Goal: Information Seeking & Learning: Learn about a topic

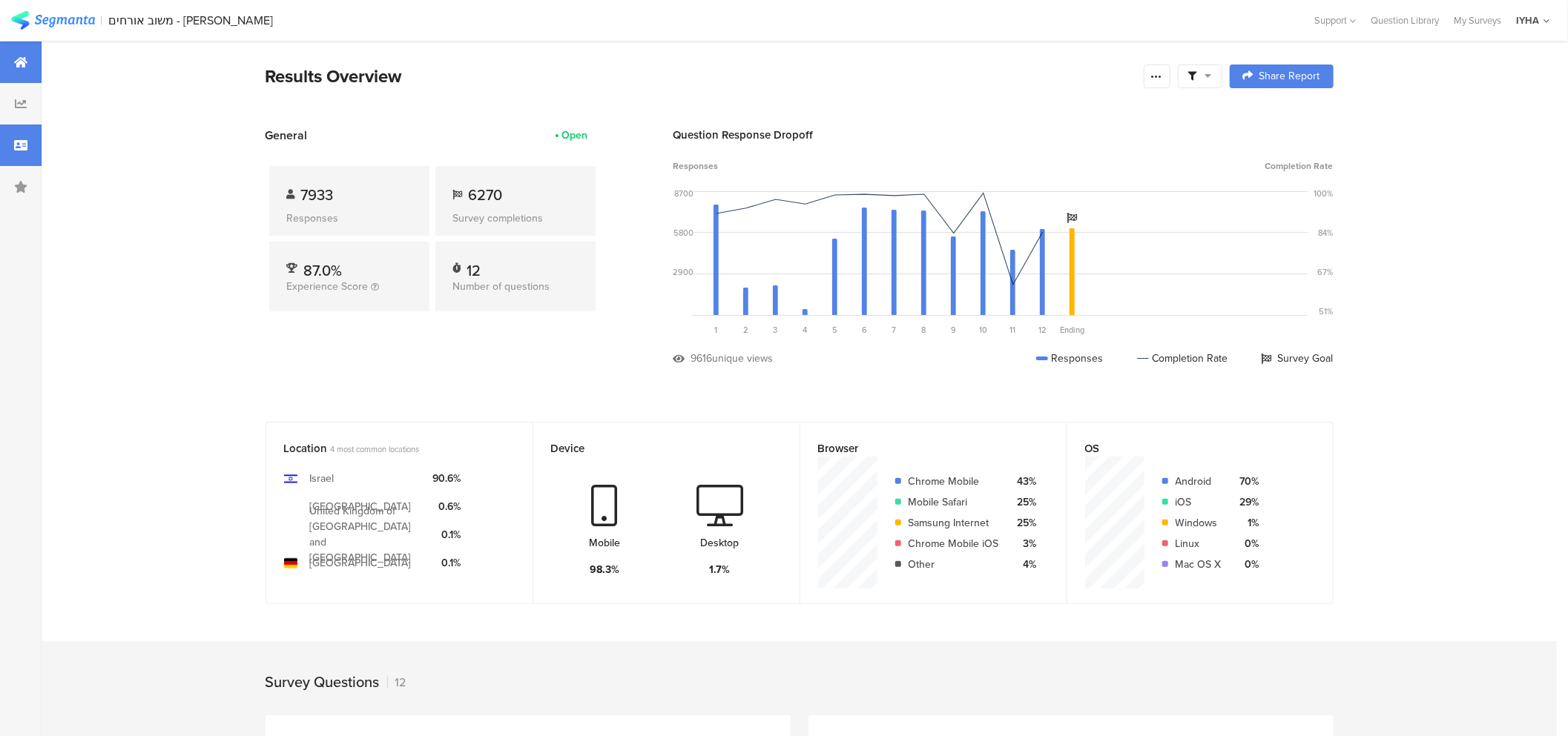
click at [11, 138] on div at bounding box center [21, 145] width 42 height 42
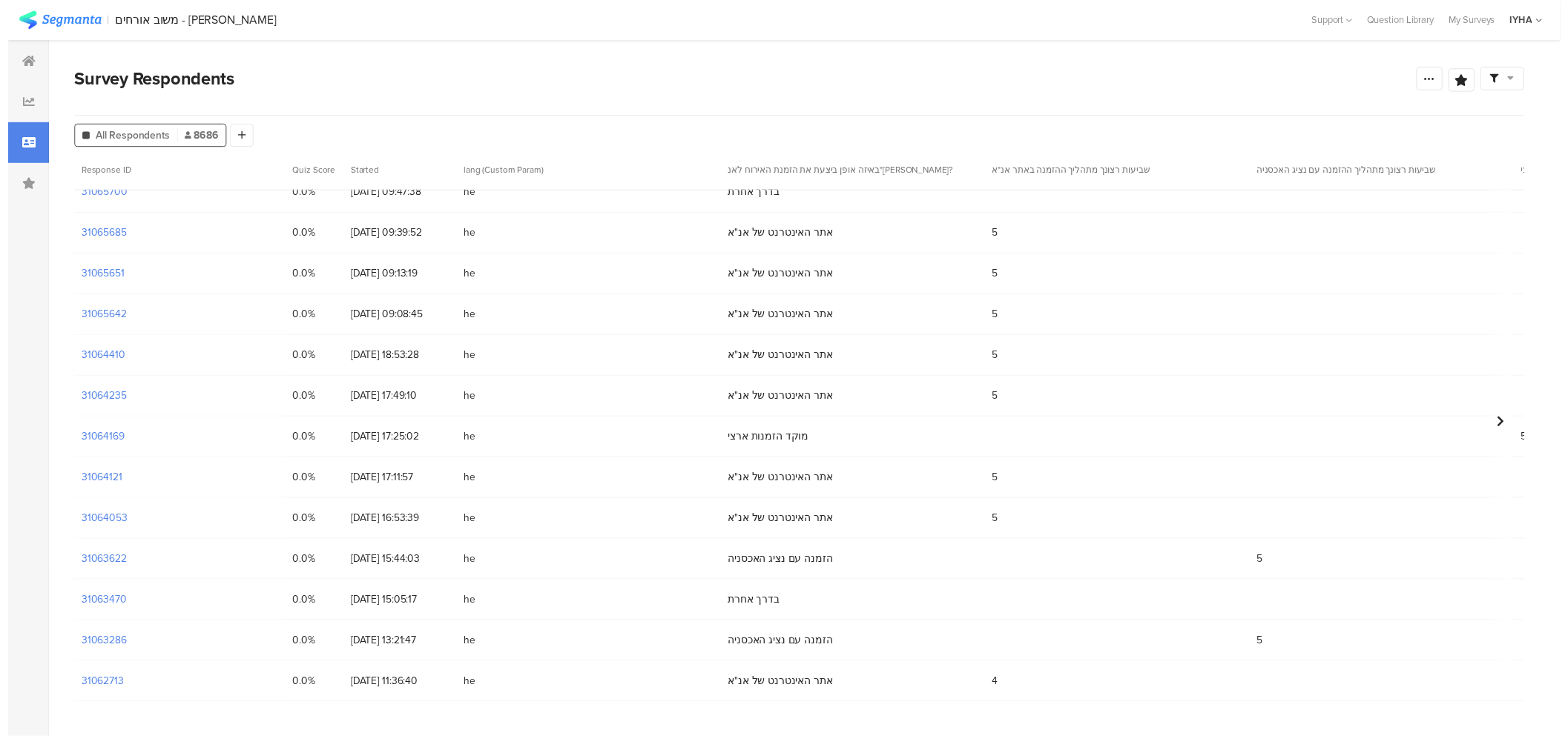
scroll to position [62, 0]
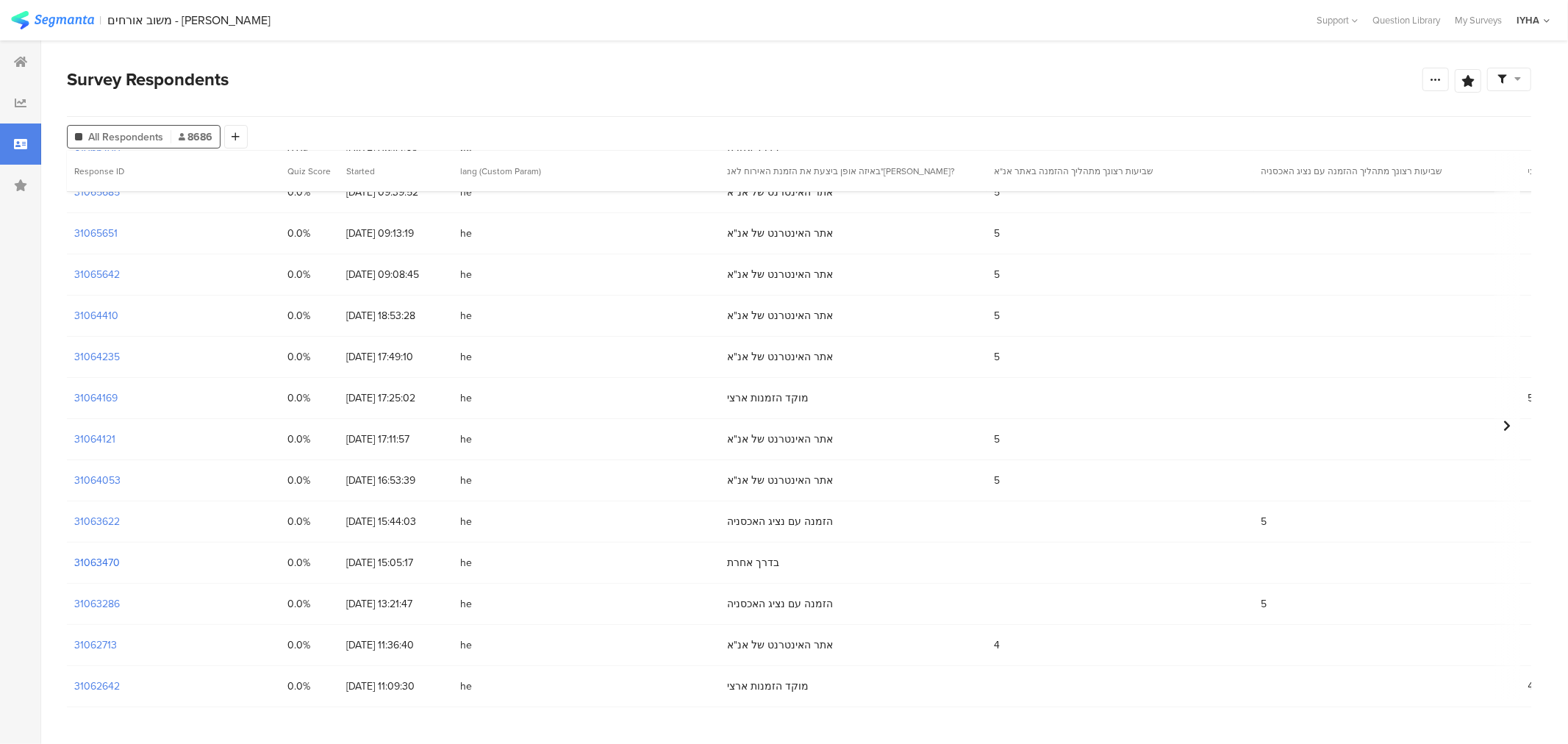
click at [101, 562] on section "31063470" at bounding box center [97, 563] width 45 height 15
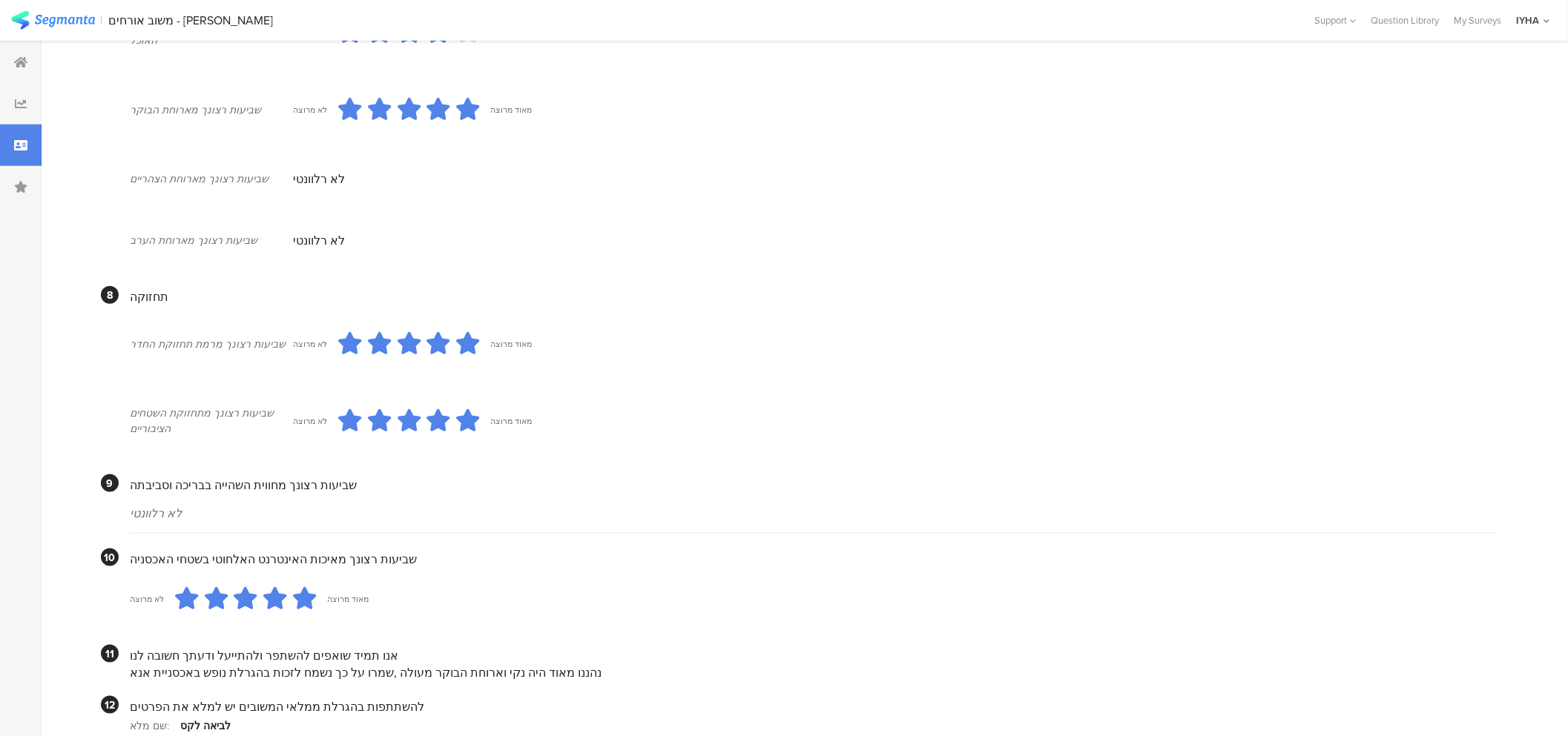
scroll to position [1170, 0]
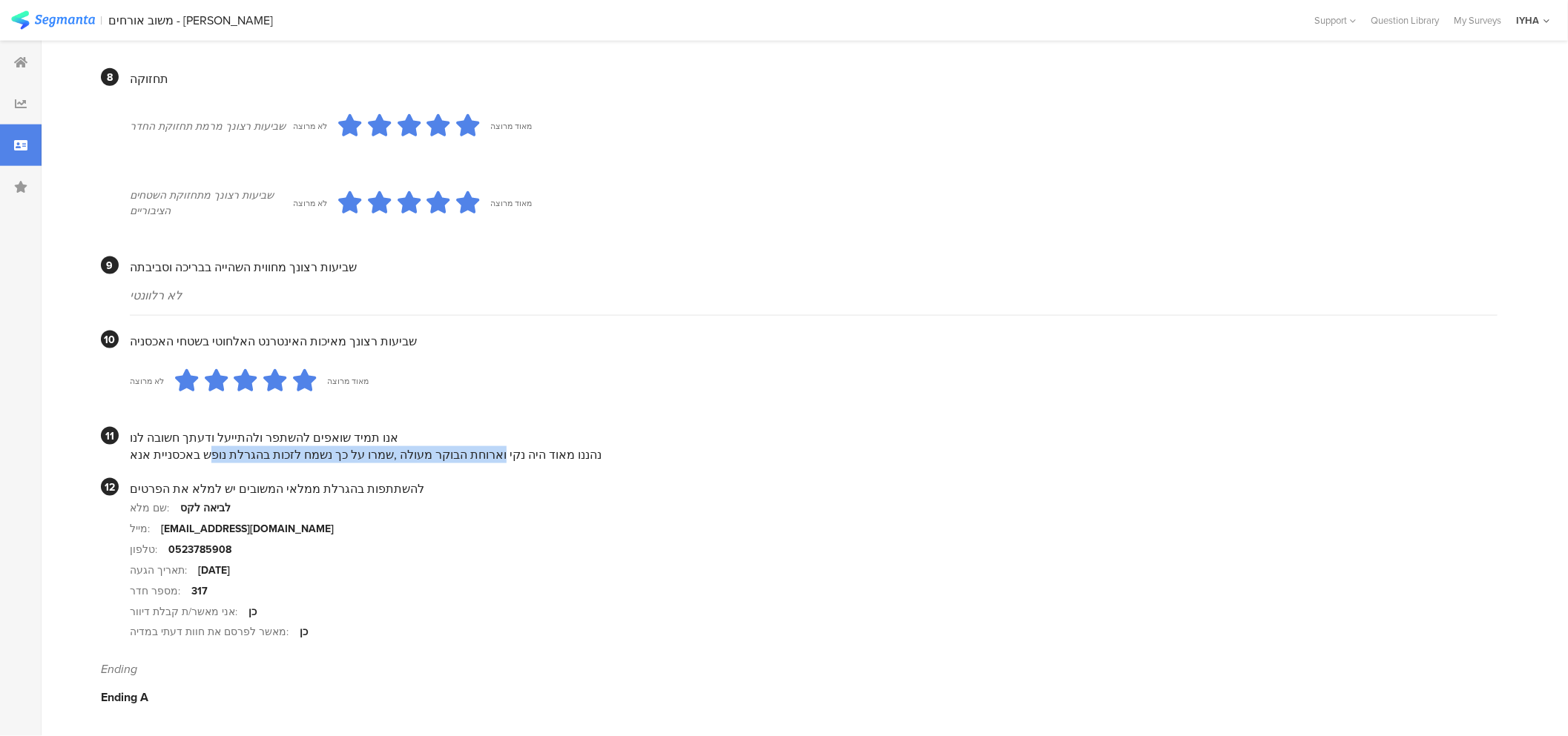
drag, startPoint x: 489, startPoint y: 455, endPoint x: 227, endPoint y: 449, distance: 262.1
click at [228, 449] on div "נהננו מאוד היה נקי וארוחת הבוקר מעולה ,שמרו על כך נשמח לזכות בהגרלת נופש באכסני…" at bounding box center [813, 455] width 1367 height 17
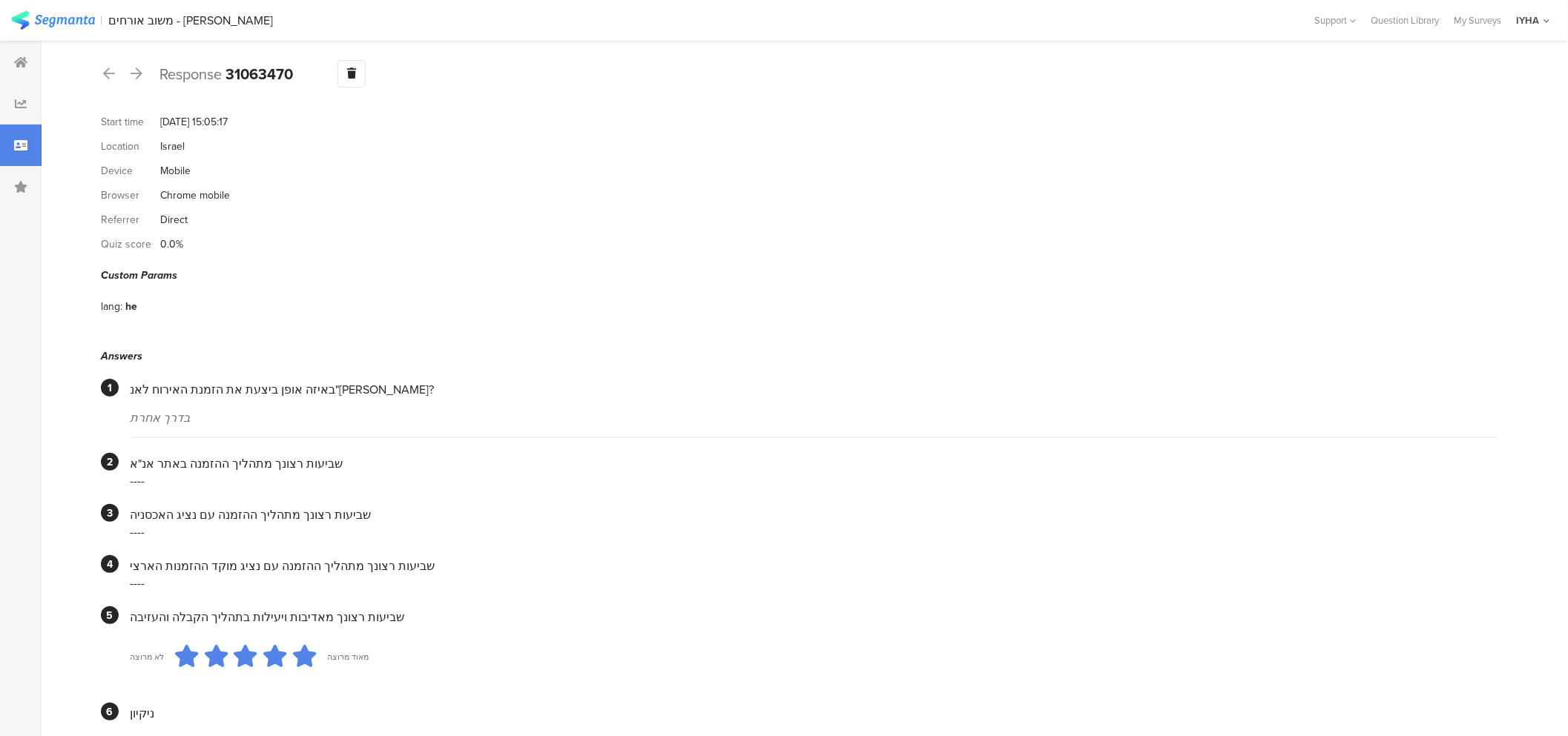
scroll to position [0, 0]
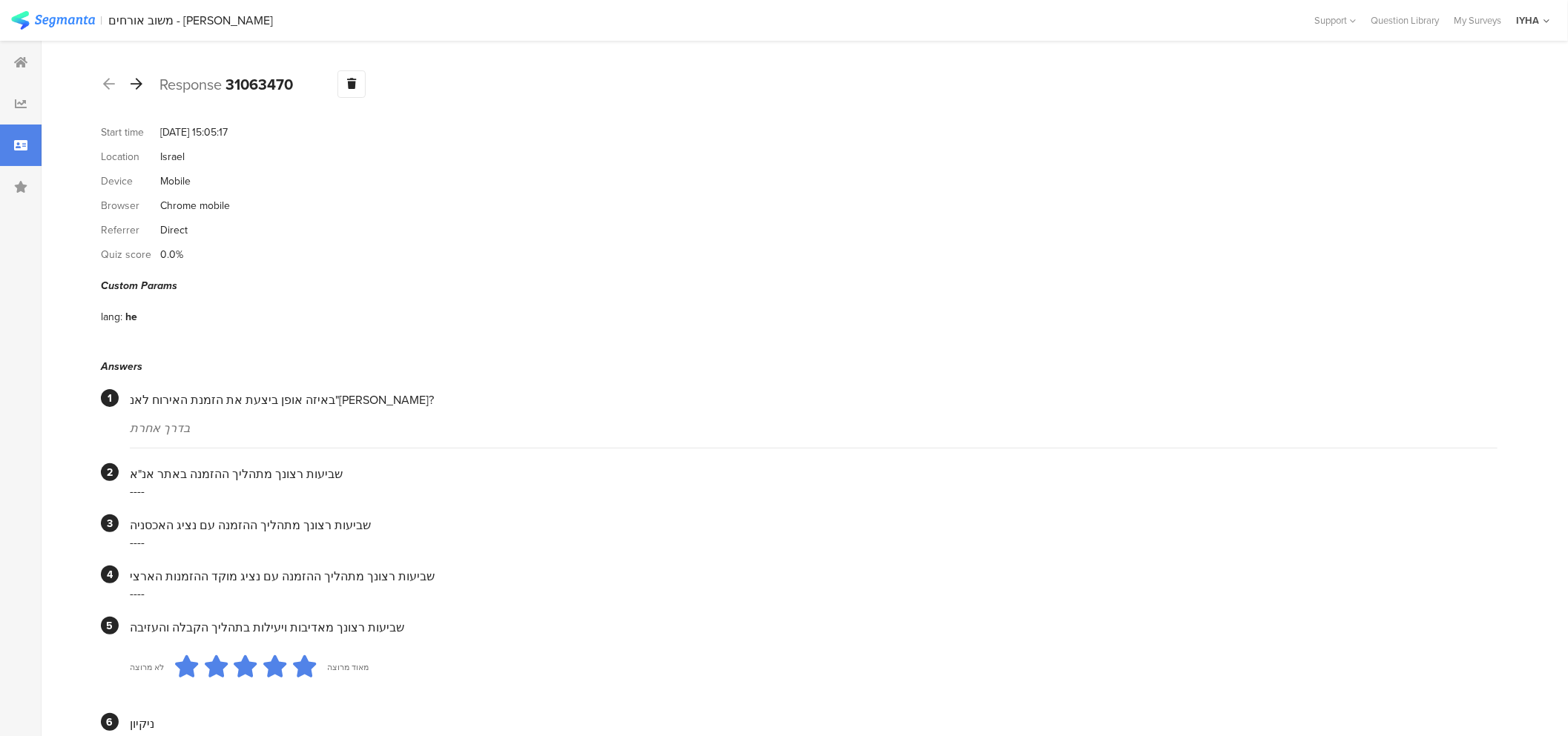
click at [143, 85] on div at bounding box center [136, 84] width 16 height 24
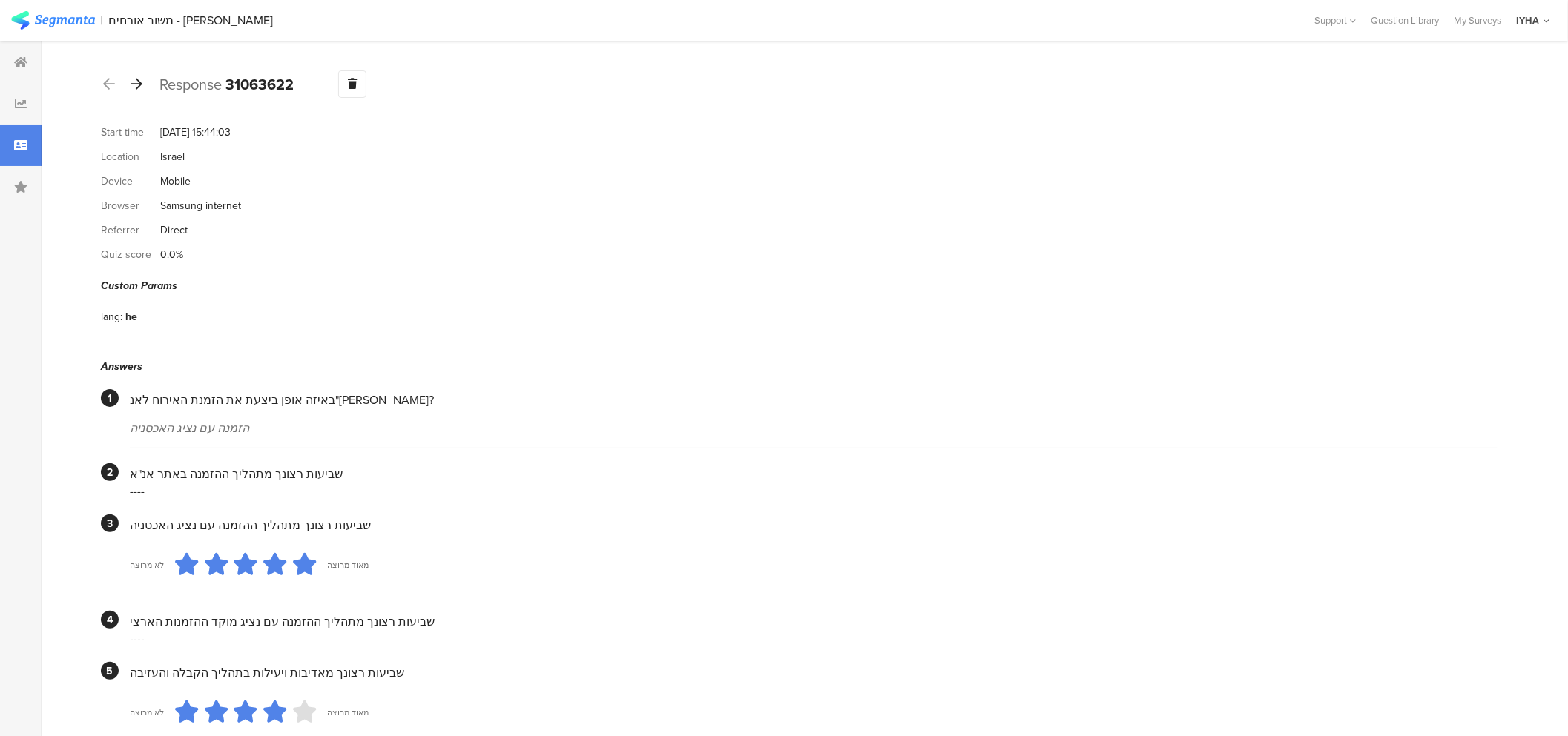
click at [138, 85] on icon at bounding box center [136, 84] width 11 height 13
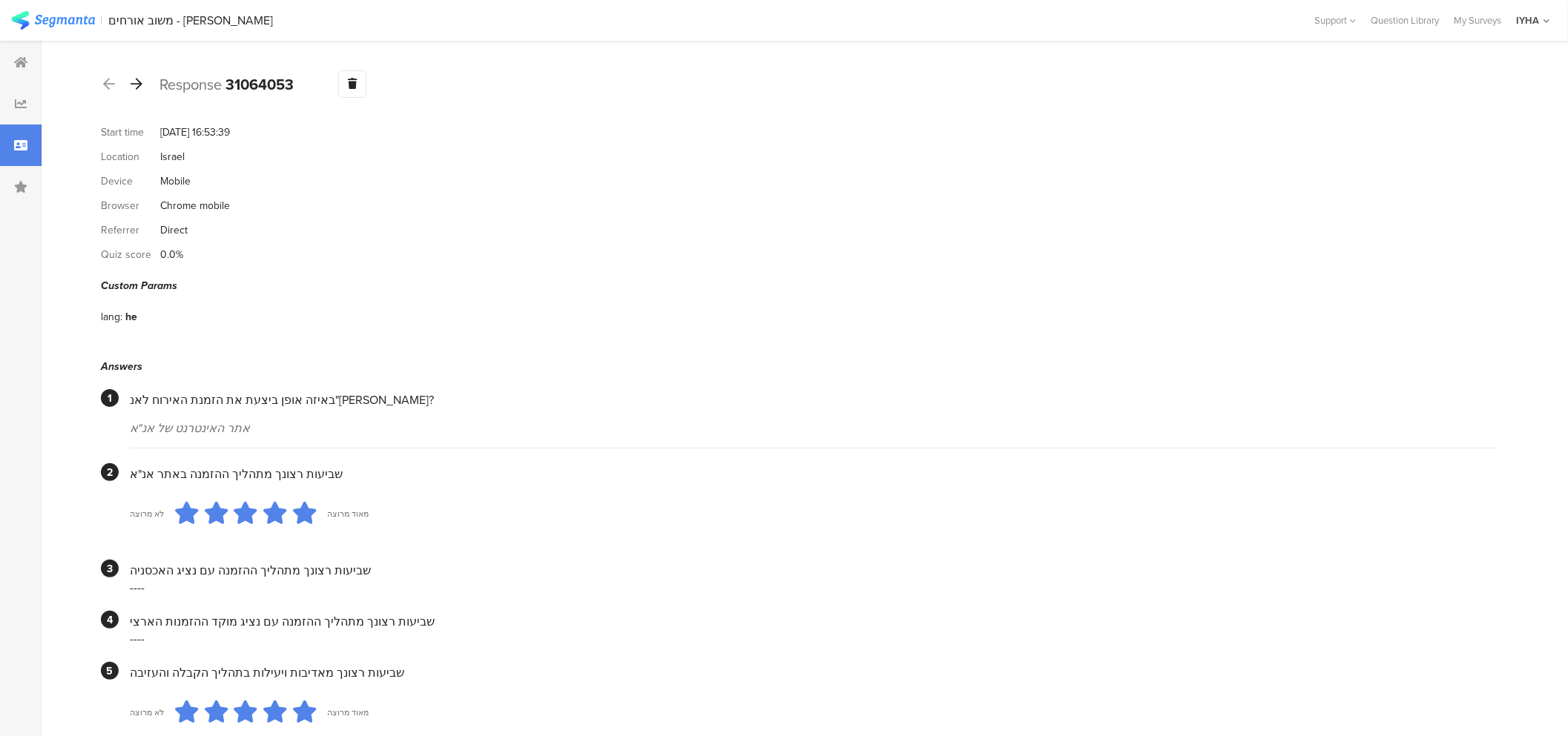
click at [133, 83] on icon at bounding box center [136, 84] width 11 height 13
click at [131, 84] on icon at bounding box center [136, 84] width 11 height 13
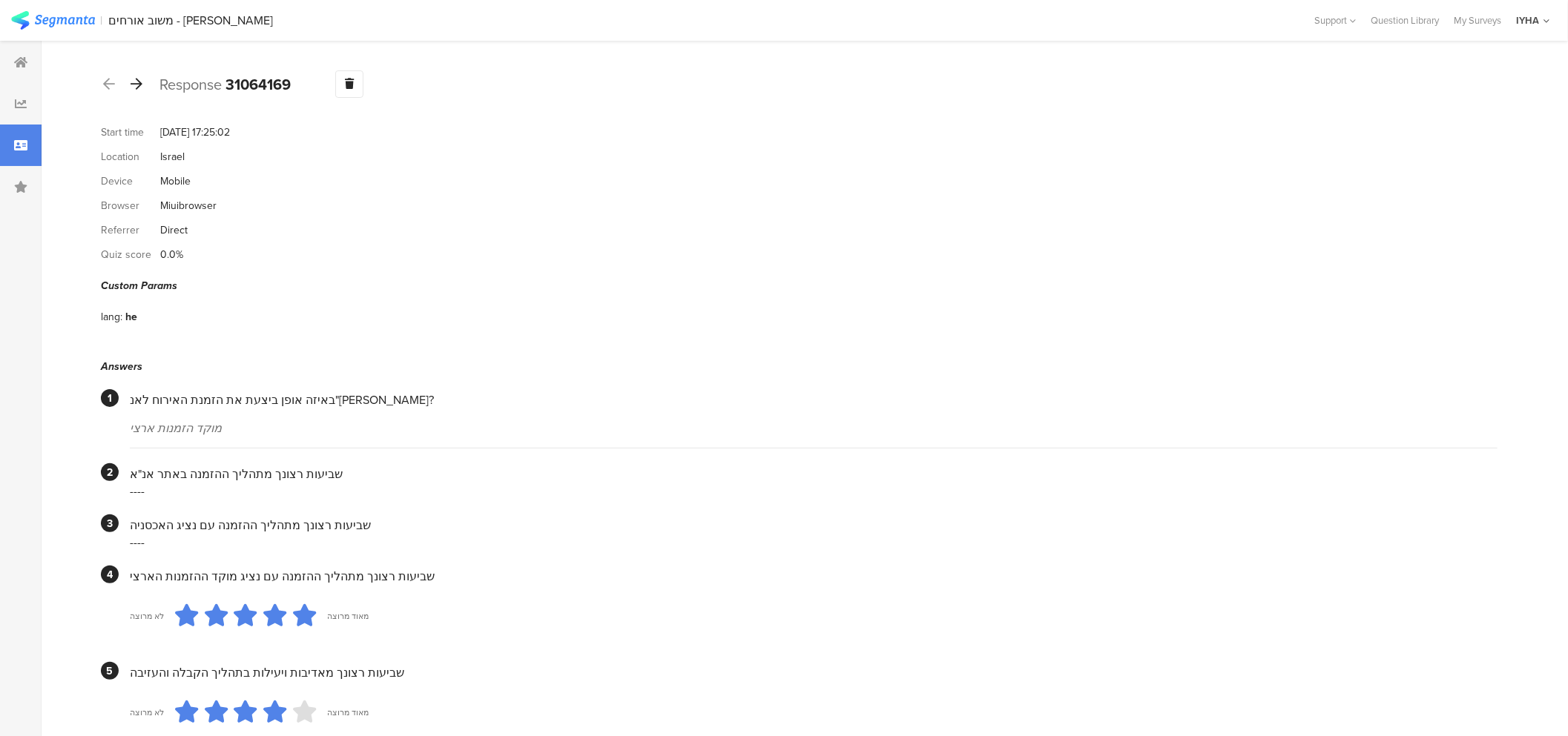
click at [138, 85] on icon at bounding box center [136, 84] width 11 height 13
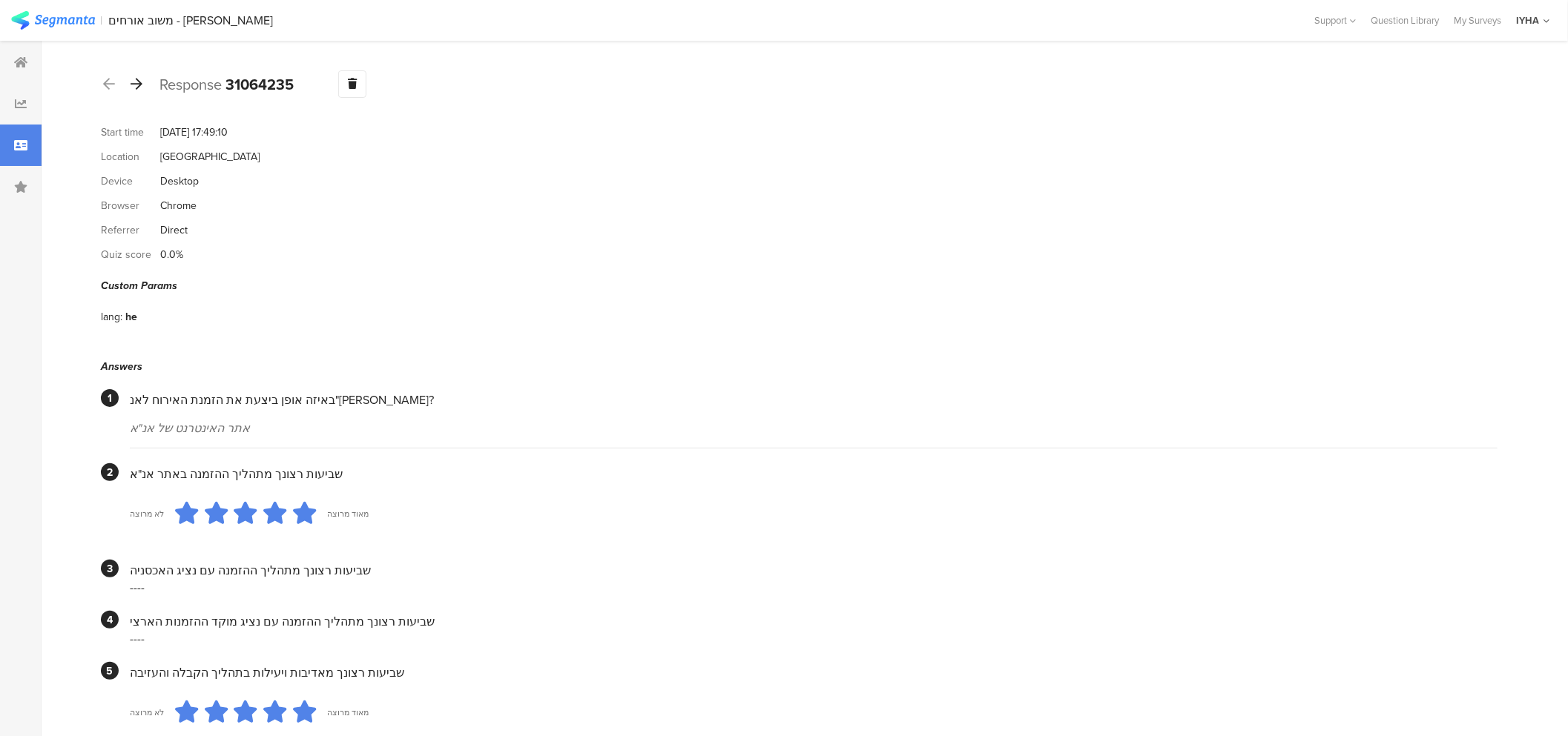
click at [136, 83] on icon at bounding box center [136, 84] width 11 height 13
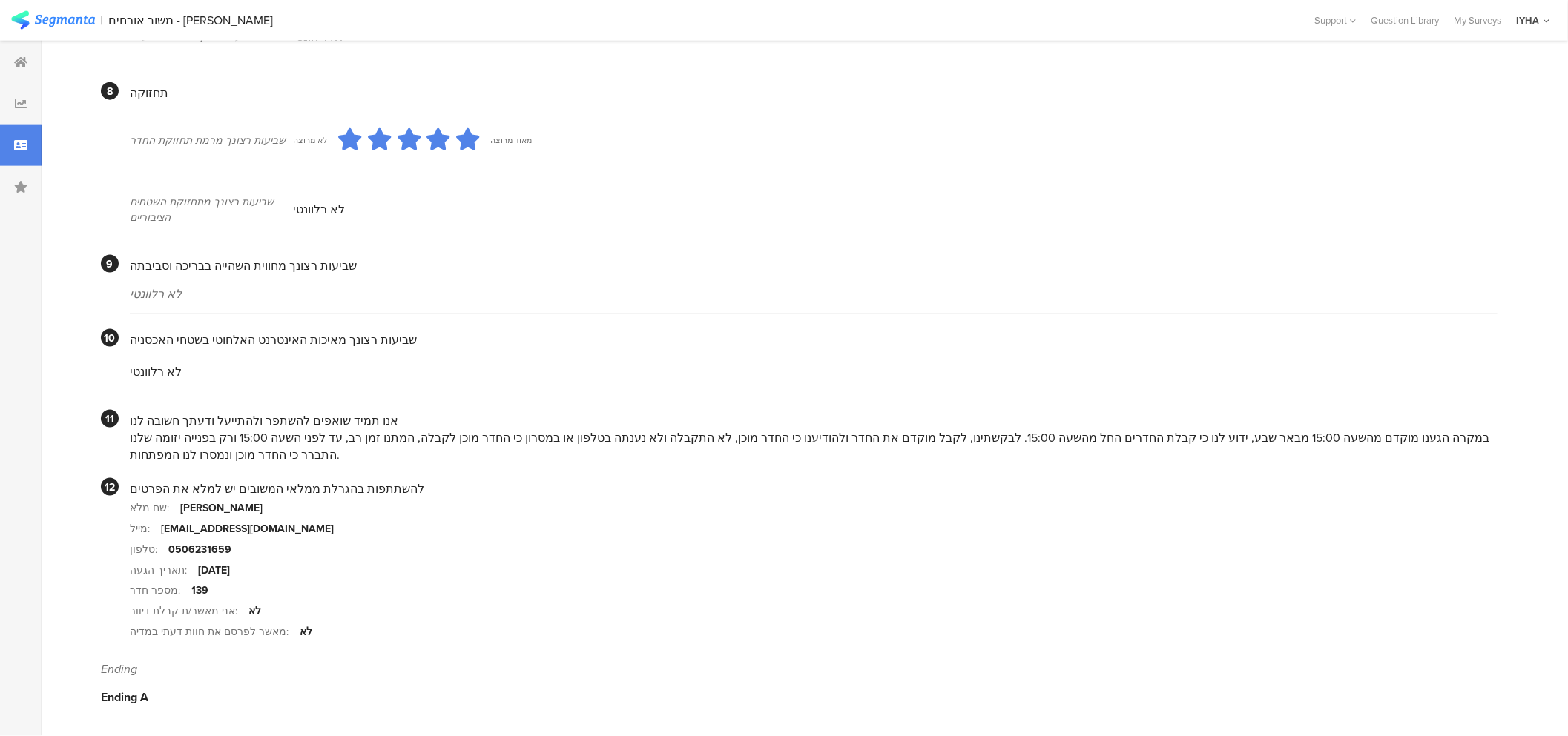
scroll to position [1203, 0]
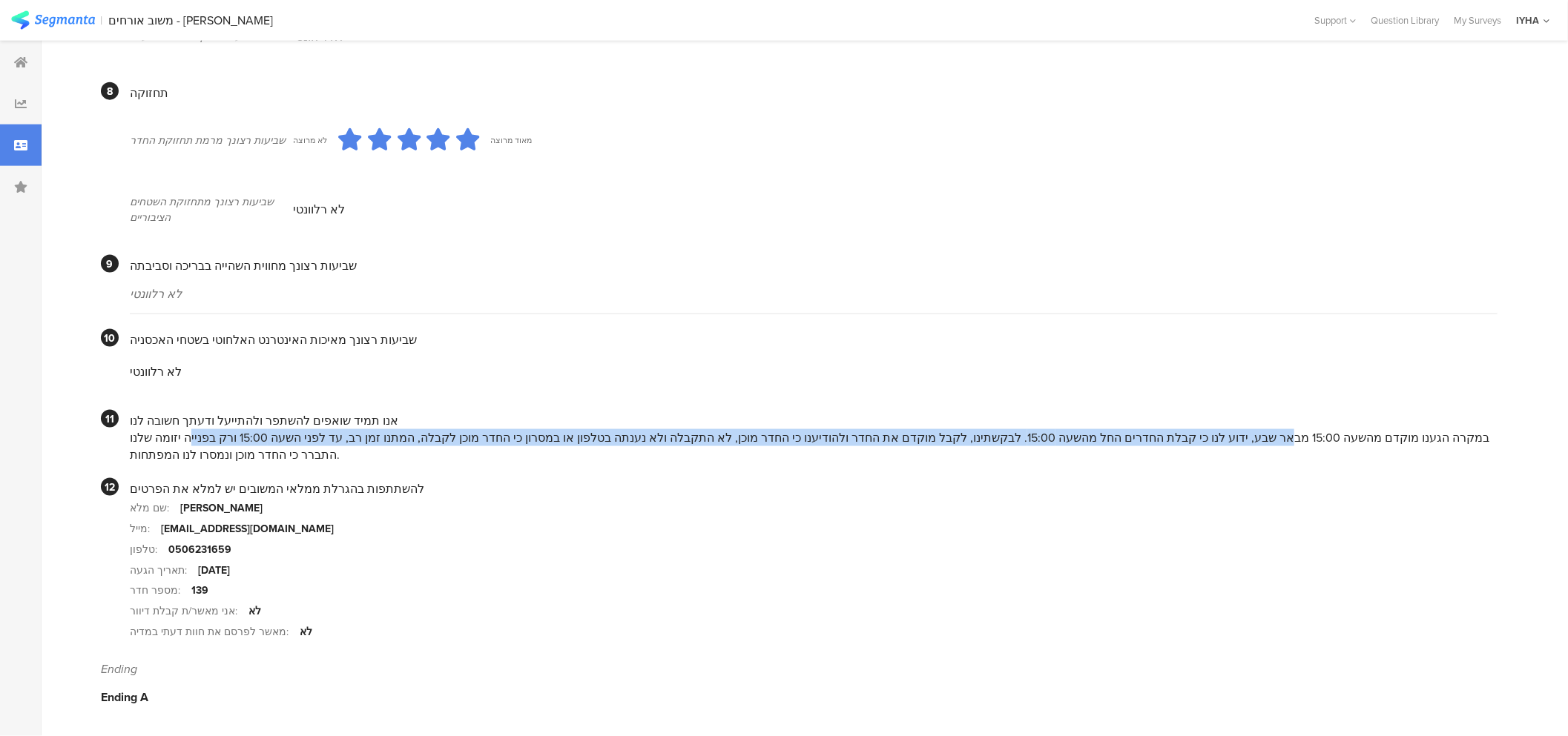
drag, startPoint x: 1340, startPoint y: 437, endPoint x: 302, endPoint y: 435, distance: 1038.0
click at [306, 435] on div "במקרה הגענו מוקדם מהשעה 15:00 מבאר שבע, ידוע לנו כי קבלת החדרים החל מהשעה 15:00…" at bounding box center [813, 446] width 1367 height 34
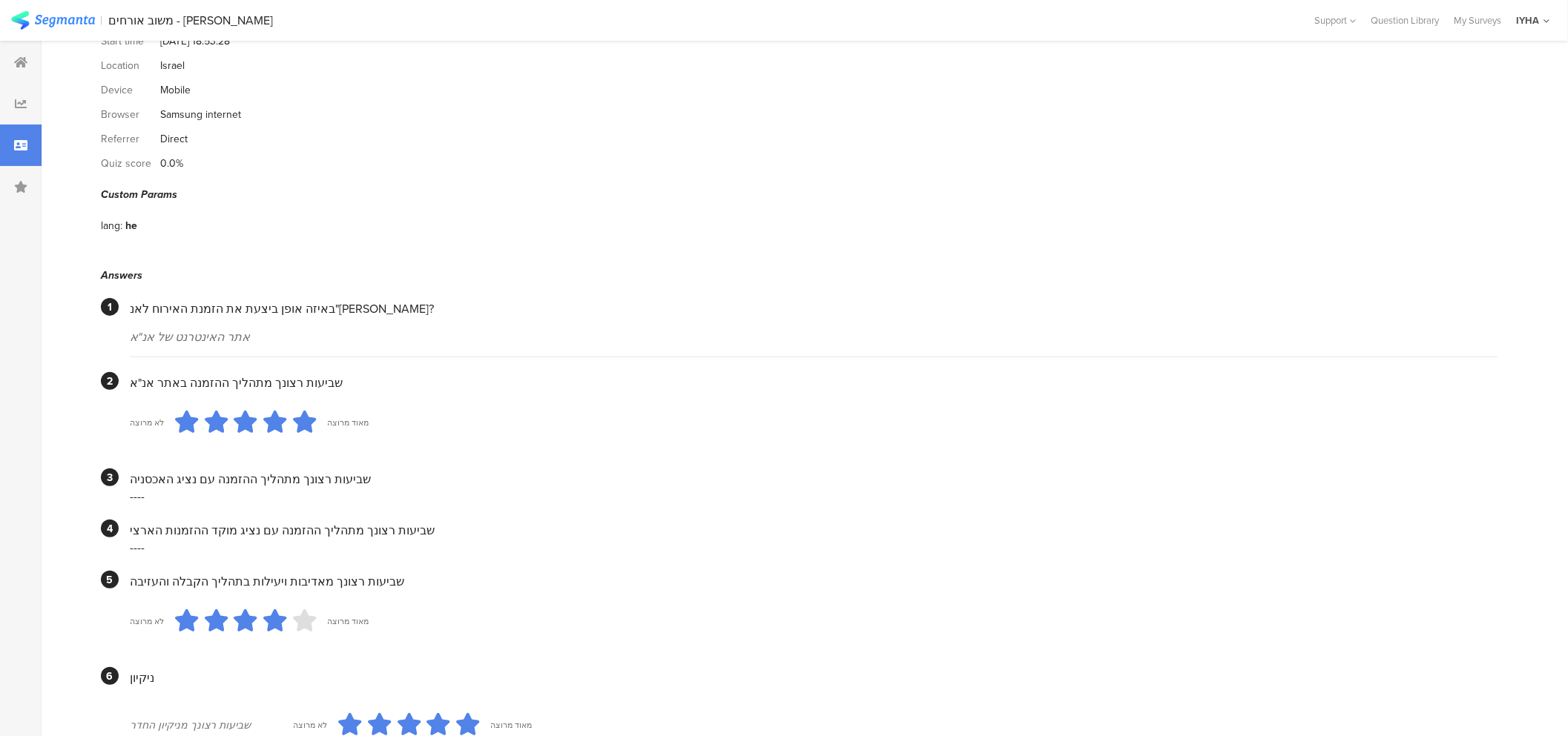
scroll to position [0, 0]
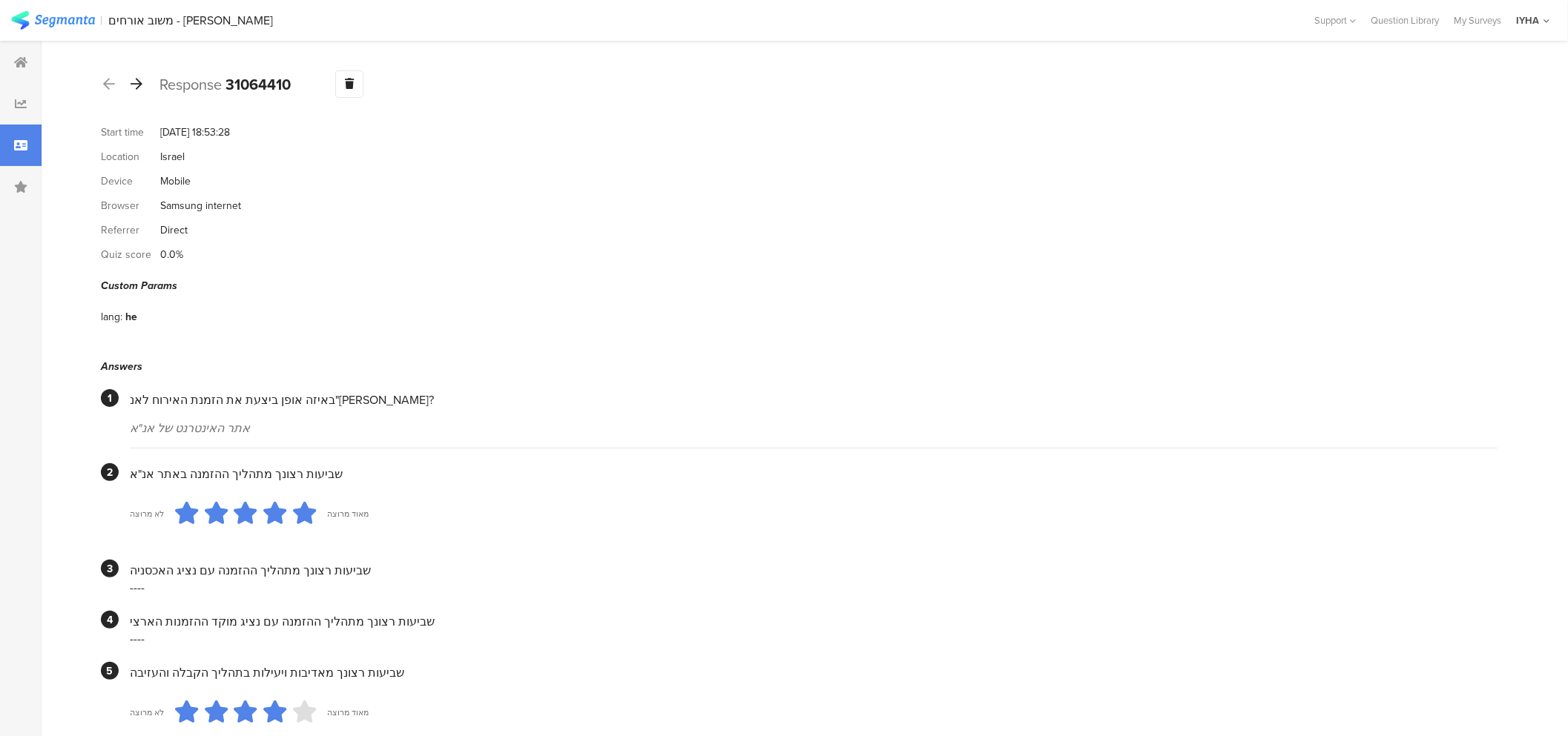
click at [138, 86] on icon at bounding box center [136, 84] width 11 height 13
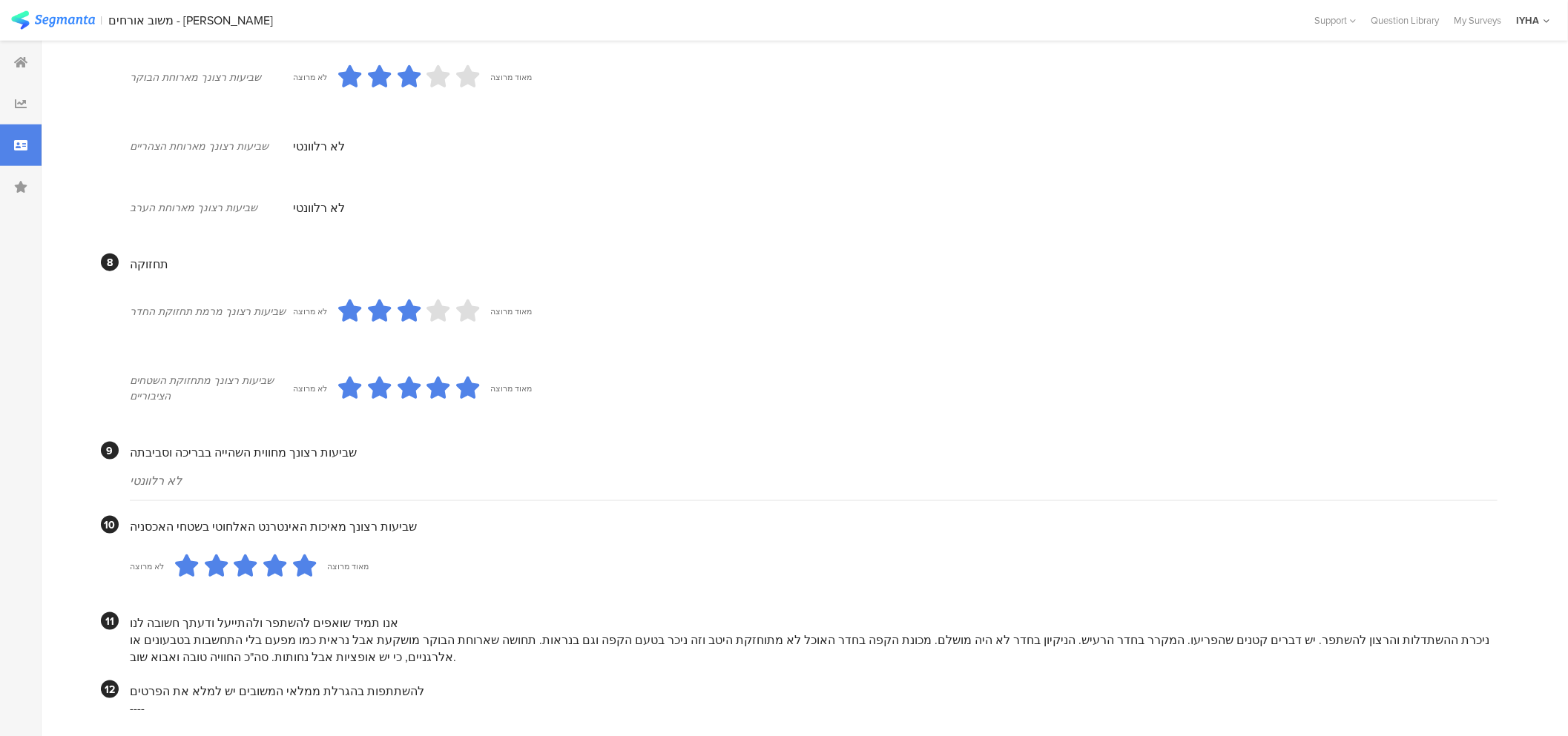
scroll to position [1107, 0]
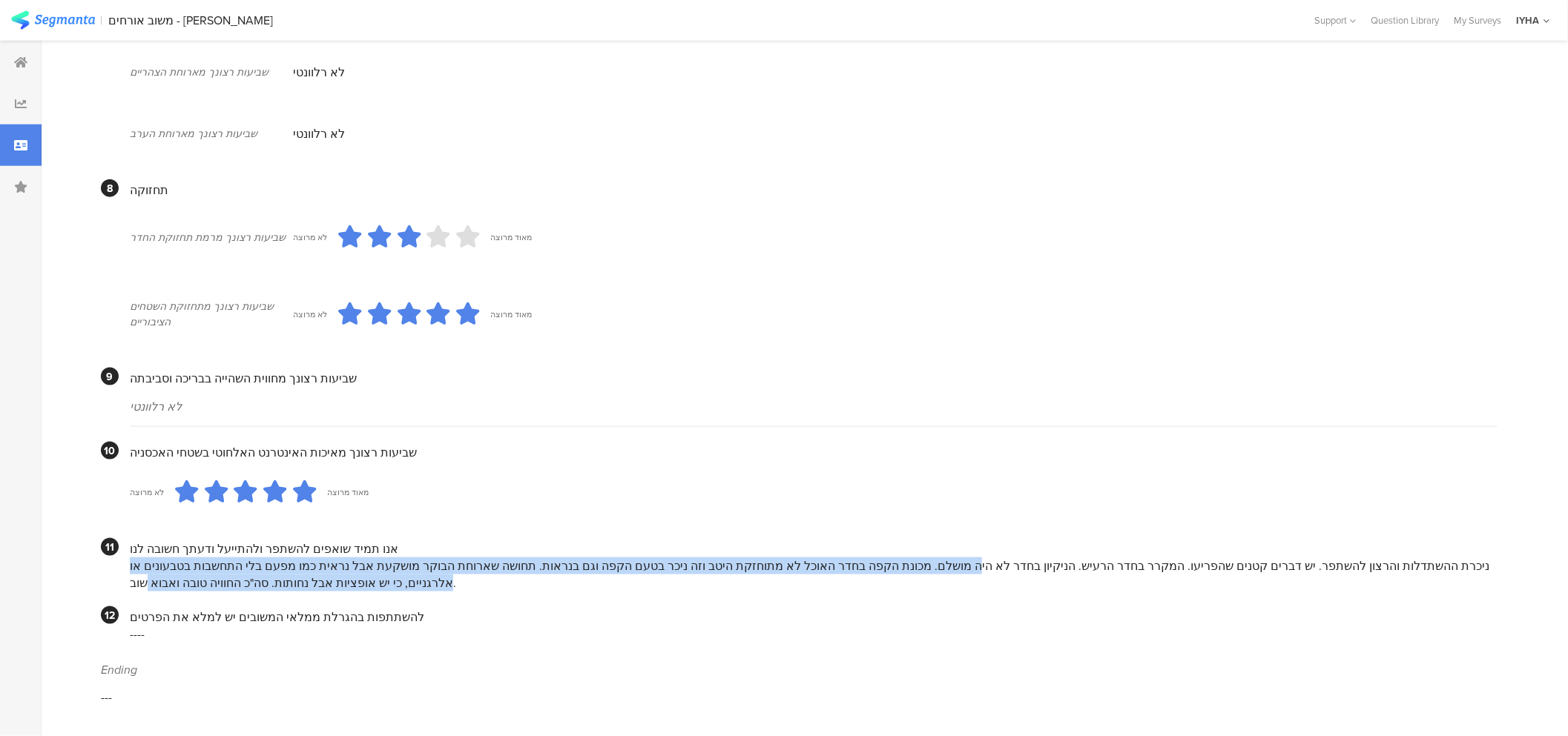
drag, startPoint x: 1051, startPoint y: 561, endPoint x: 171, endPoint y: 574, distance: 880.1
click at [171, 574] on div "ניכרת ההשתדלות והרצון להשתפר. יש דברים קטנים שהפריעו. המקרר בחדר הרעיש. הניקיון…" at bounding box center [813, 574] width 1367 height 34
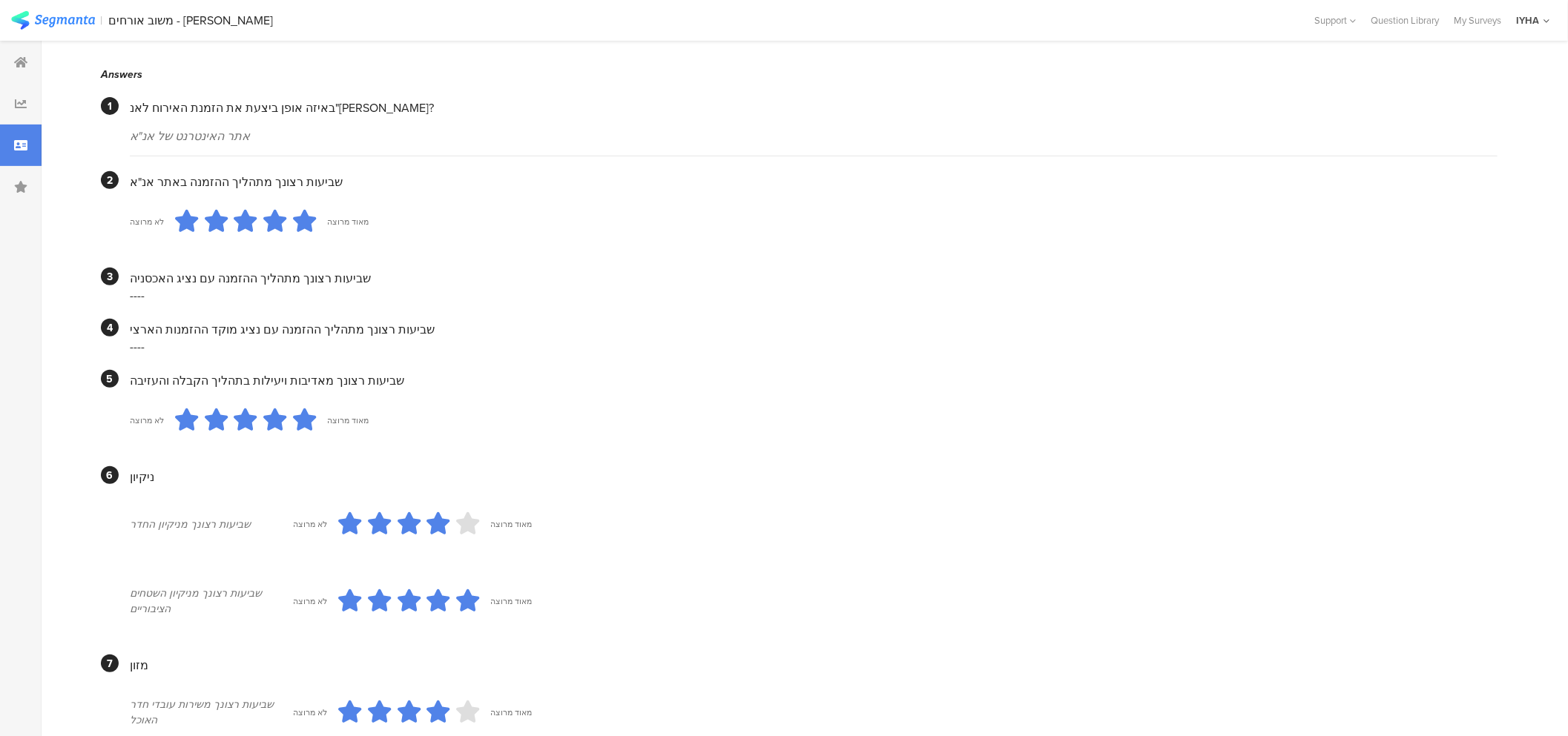
scroll to position [0, 0]
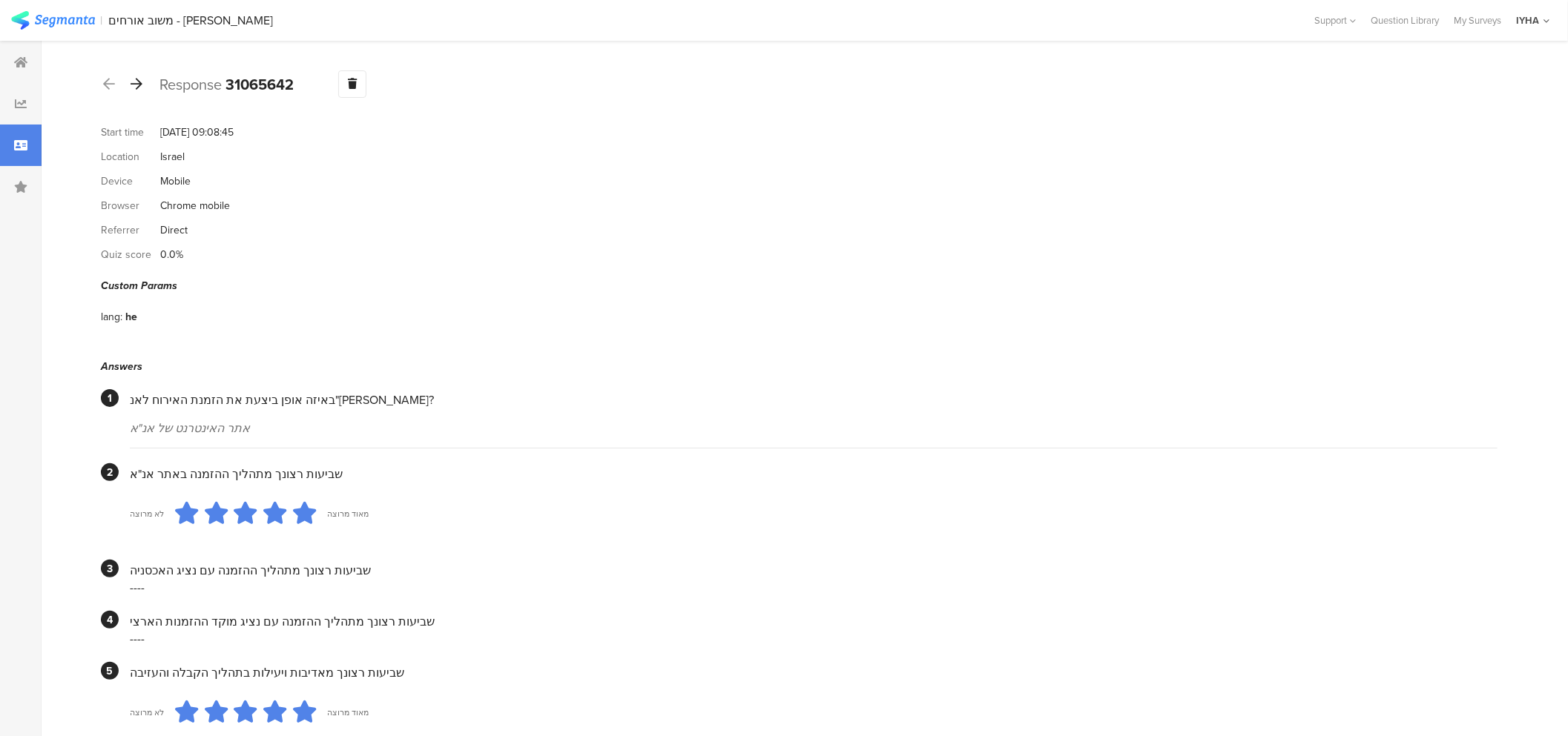
click at [133, 84] on icon at bounding box center [136, 84] width 11 height 13
click at [138, 87] on icon at bounding box center [136, 84] width 11 height 13
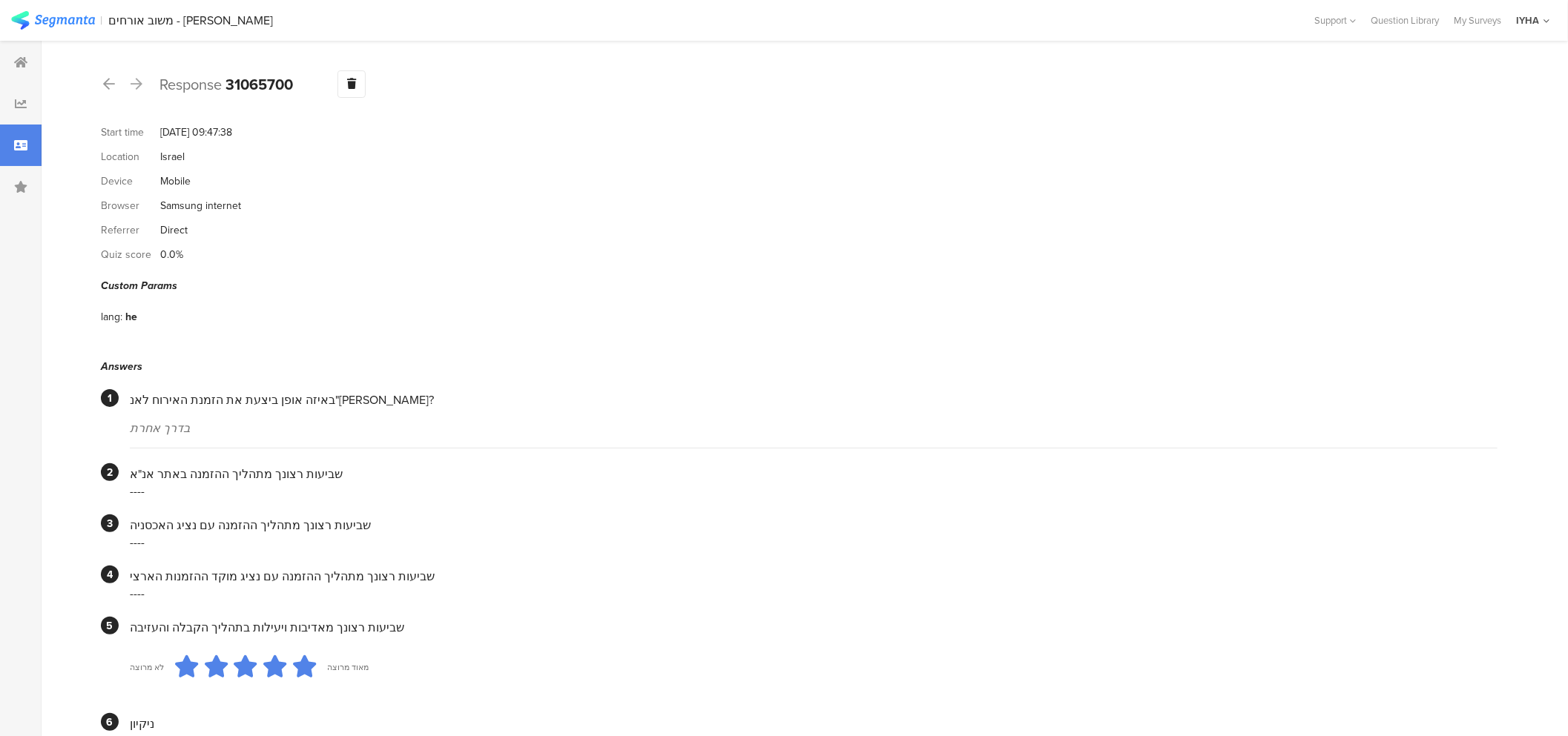
click at [137, 79] on icon at bounding box center [136, 84] width 11 height 13
click at [137, 80] on icon at bounding box center [136, 84] width 11 height 13
